Goal: Task Accomplishment & Management: Manage account settings

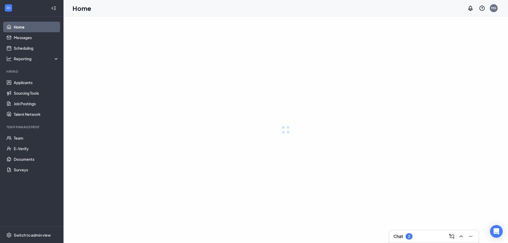
click at [31, 83] on link "Applicants" at bounding box center [36, 82] width 45 height 11
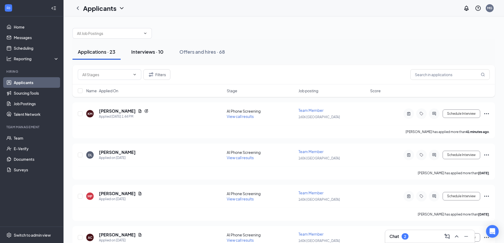
click at [145, 52] on div "Interviews · 10" at bounding box center [147, 51] width 32 height 7
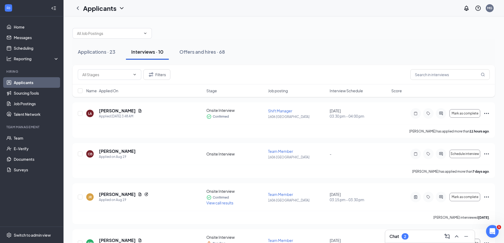
click at [146, 52] on div "Interviews · 10" at bounding box center [147, 51] width 32 height 7
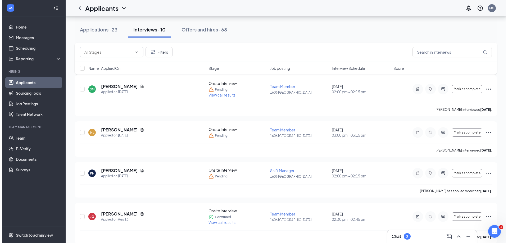
scroll to position [159, 0]
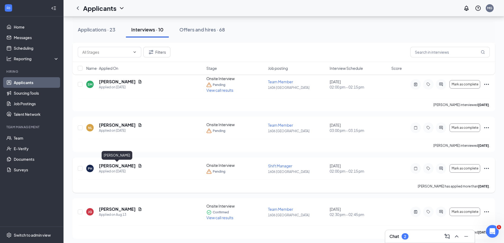
click at [130, 168] on h5 "[PERSON_NAME]" at bounding box center [117, 166] width 37 height 6
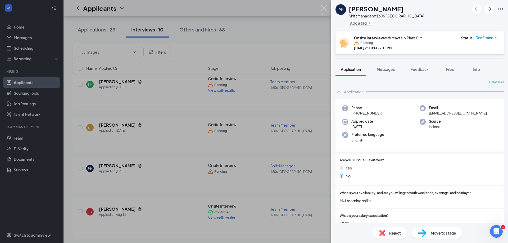
click at [395, 233] on span "Reject" at bounding box center [395, 233] width 12 height 6
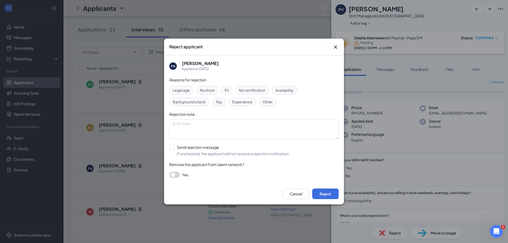
click at [212, 92] on span "No show" at bounding box center [207, 90] width 15 height 6
click at [326, 196] on button "Reject" at bounding box center [325, 194] width 26 height 11
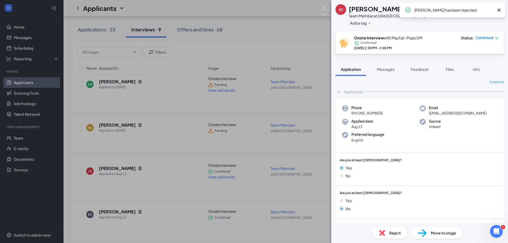
click at [501, 8] on icon "Cross" at bounding box center [499, 10] width 6 height 6
drag, startPoint x: 148, startPoint y: 13, endPoint x: 128, endPoint y: 15, distance: 20.0
click at [148, 13] on div "[PERSON_NAME] Team Member at [STREET_ADDRESS] Add a tag Onsite Interview with M…" at bounding box center [254, 121] width 508 height 243
